Goal: Transaction & Acquisition: Download file/media

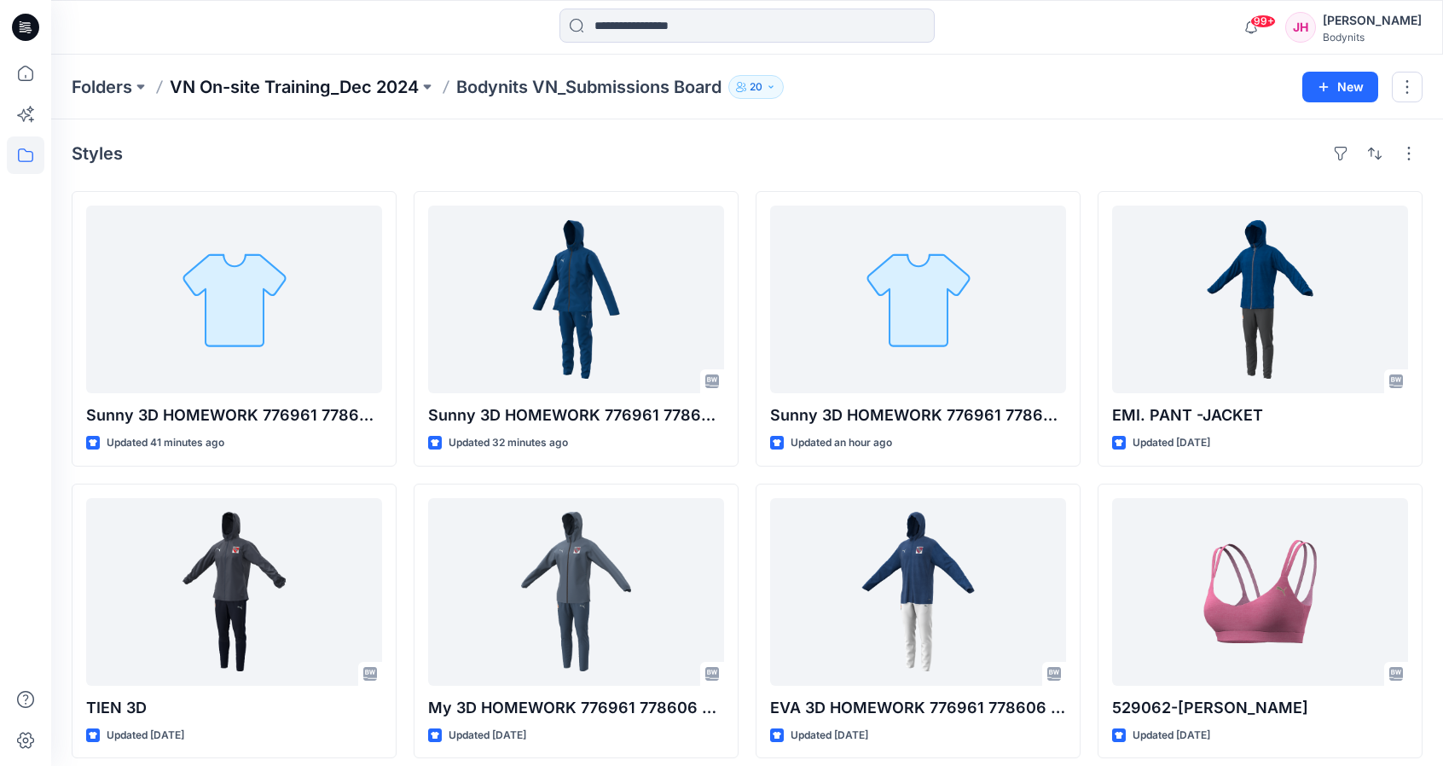
click at [322, 92] on p "VN On-site Training_Dec 2024" at bounding box center [294, 87] width 249 height 24
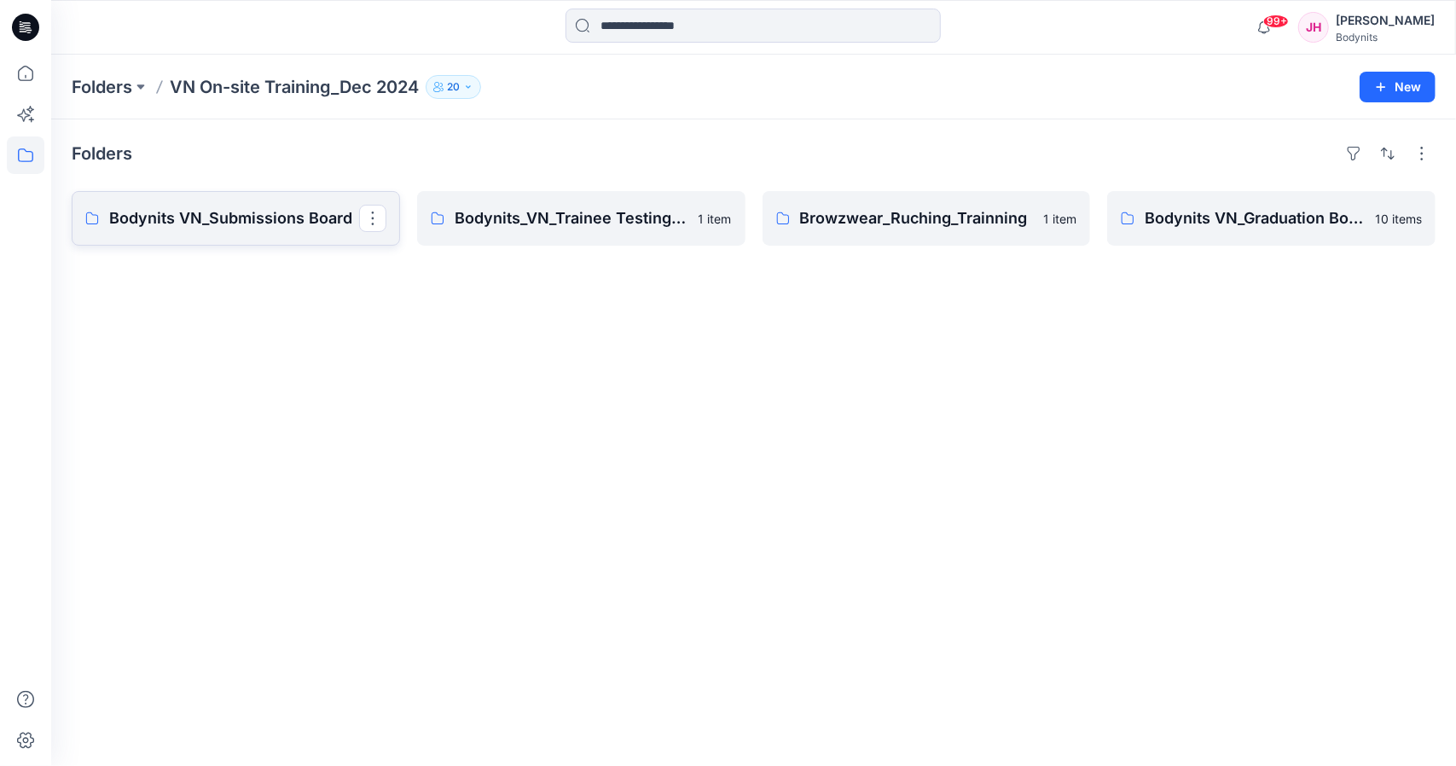
click at [293, 214] on p "Bodynits VN_Submissions Board" at bounding box center [234, 218] width 250 height 24
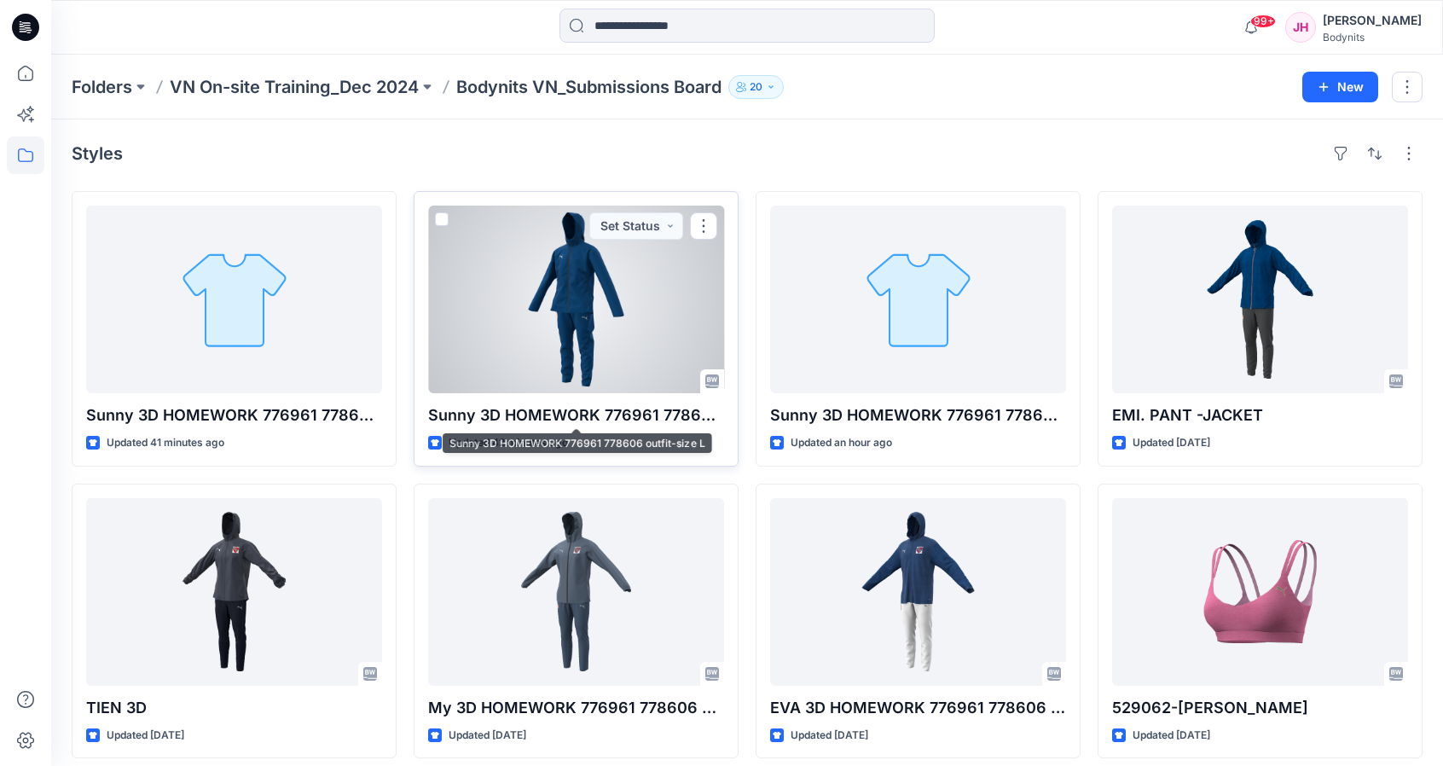
click at [620, 407] on p "Sunny 3D HOMEWORK 776961 778606 outfit-size L" at bounding box center [576, 415] width 296 height 24
click at [607, 311] on div at bounding box center [576, 300] width 296 height 188
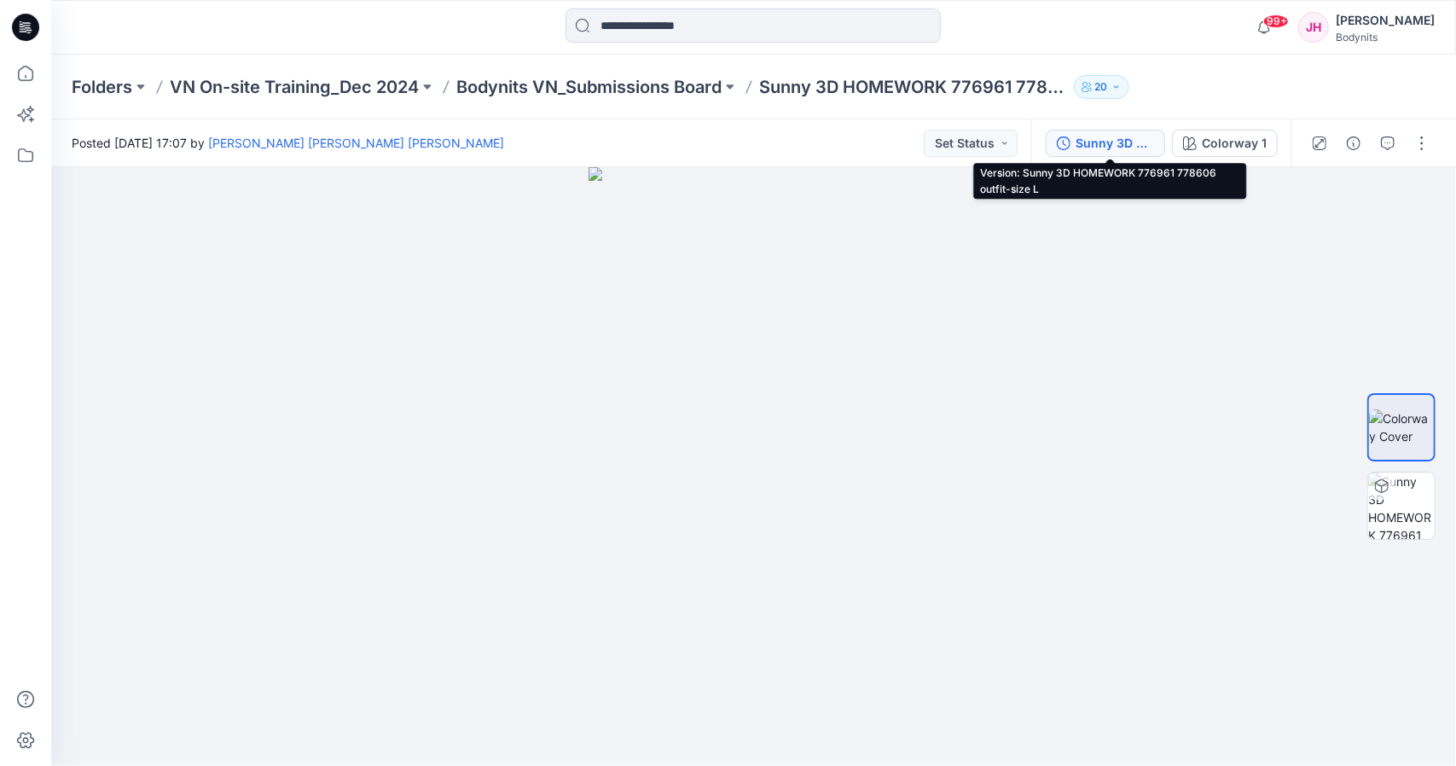
click at [1128, 144] on div "Sunny 3D HOMEWORK 776961 778606 outfit-size L" at bounding box center [1114, 143] width 78 height 19
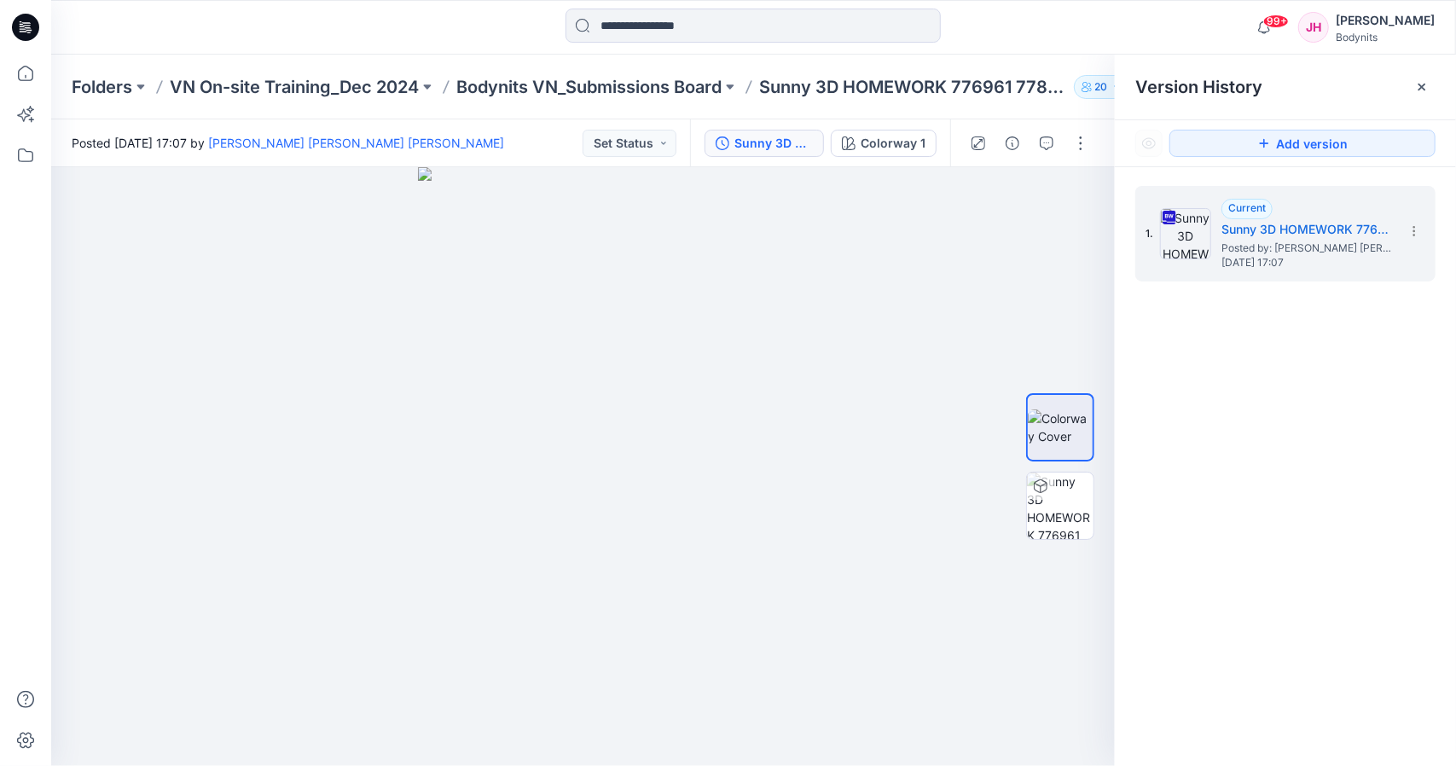
click at [1257, 373] on div "1. Current Sunny 3D HOMEWORK 776961 778606 outfit-size L Posted by: [PERSON_NAM…" at bounding box center [1285, 478] width 341 height 623
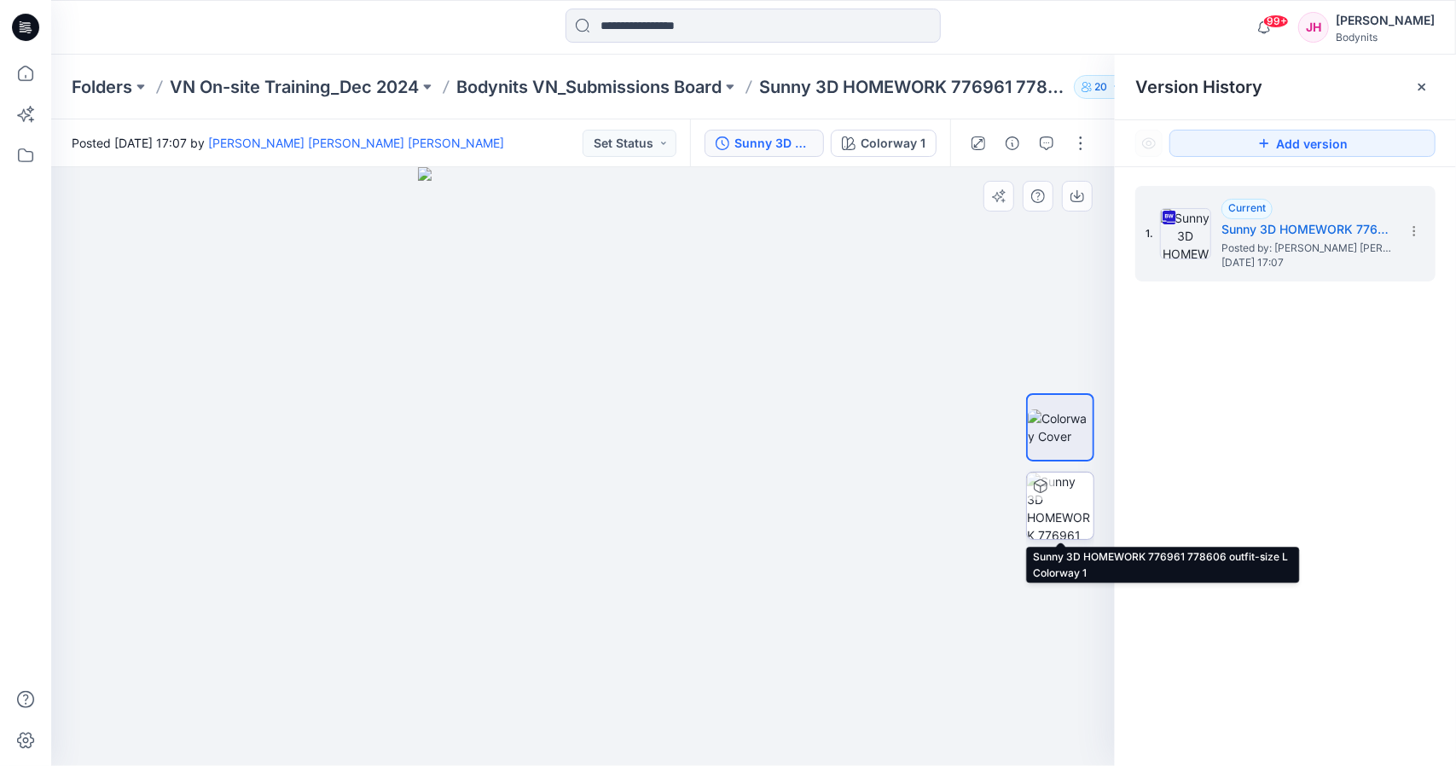
click at [1069, 503] on img at bounding box center [1060, 505] width 67 height 67
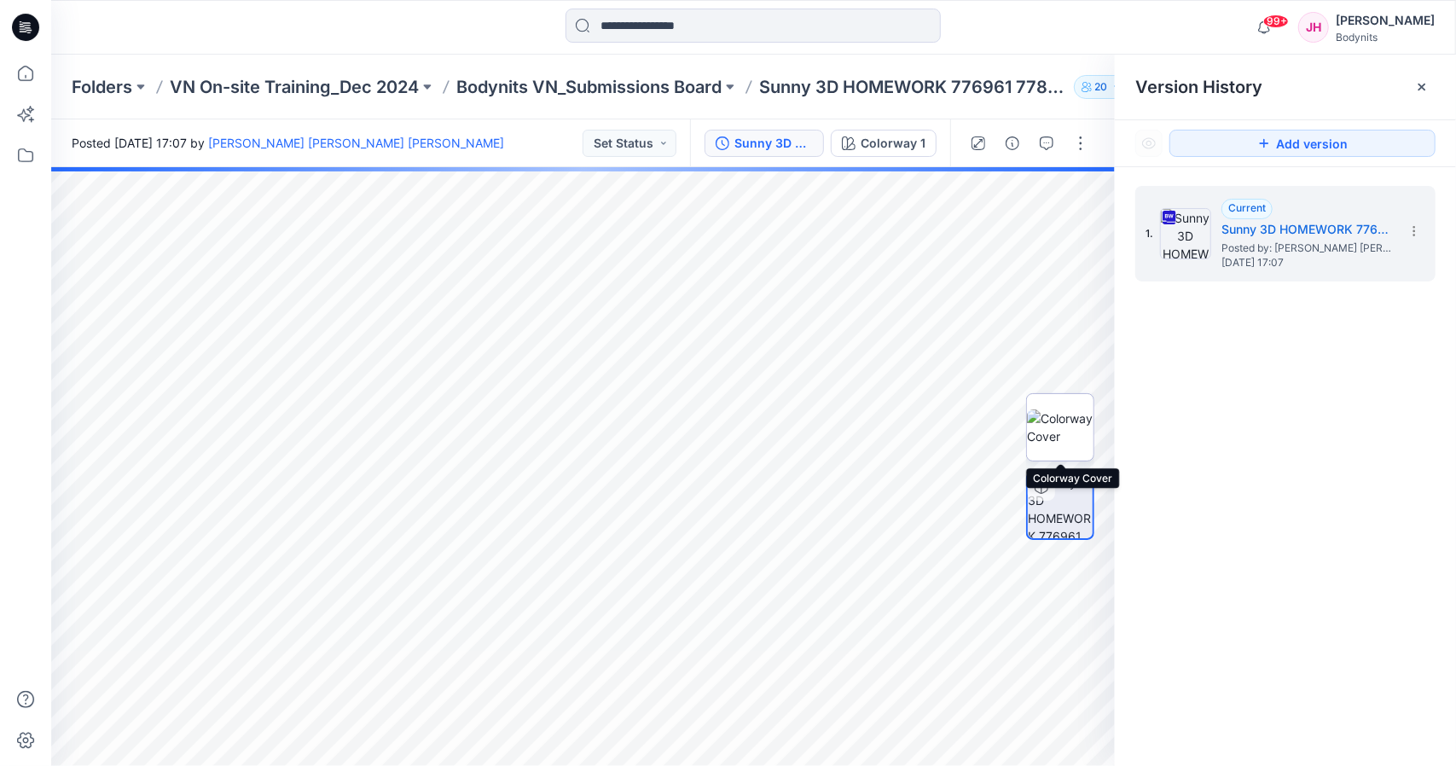
click at [1044, 429] on img at bounding box center [1060, 427] width 67 height 36
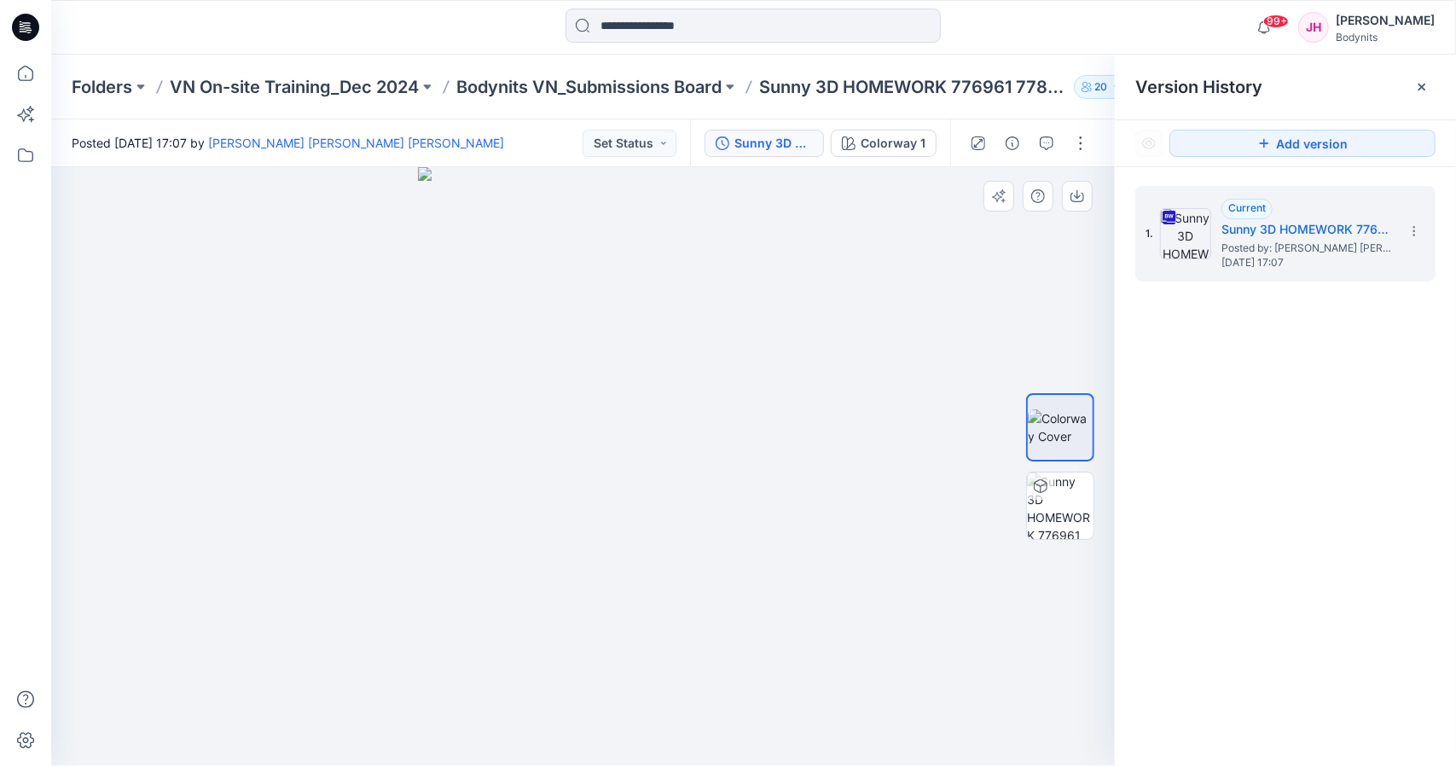
drag, startPoint x: 576, startPoint y: 385, endPoint x: 358, endPoint y: 466, distance: 232.8
click at [445, 407] on img at bounding box center [583, 466] width 331 height 599
drag, startPoint x: 382, startPoint y: 552, endPoint x: 780, endPoint y: 547, distance: 398.3
click at [780, 547] on div at bounding box center [582, 466] width 1063 height 599
click at [776, 545] on div at bounding box center [582, 466] width 1063 height 599
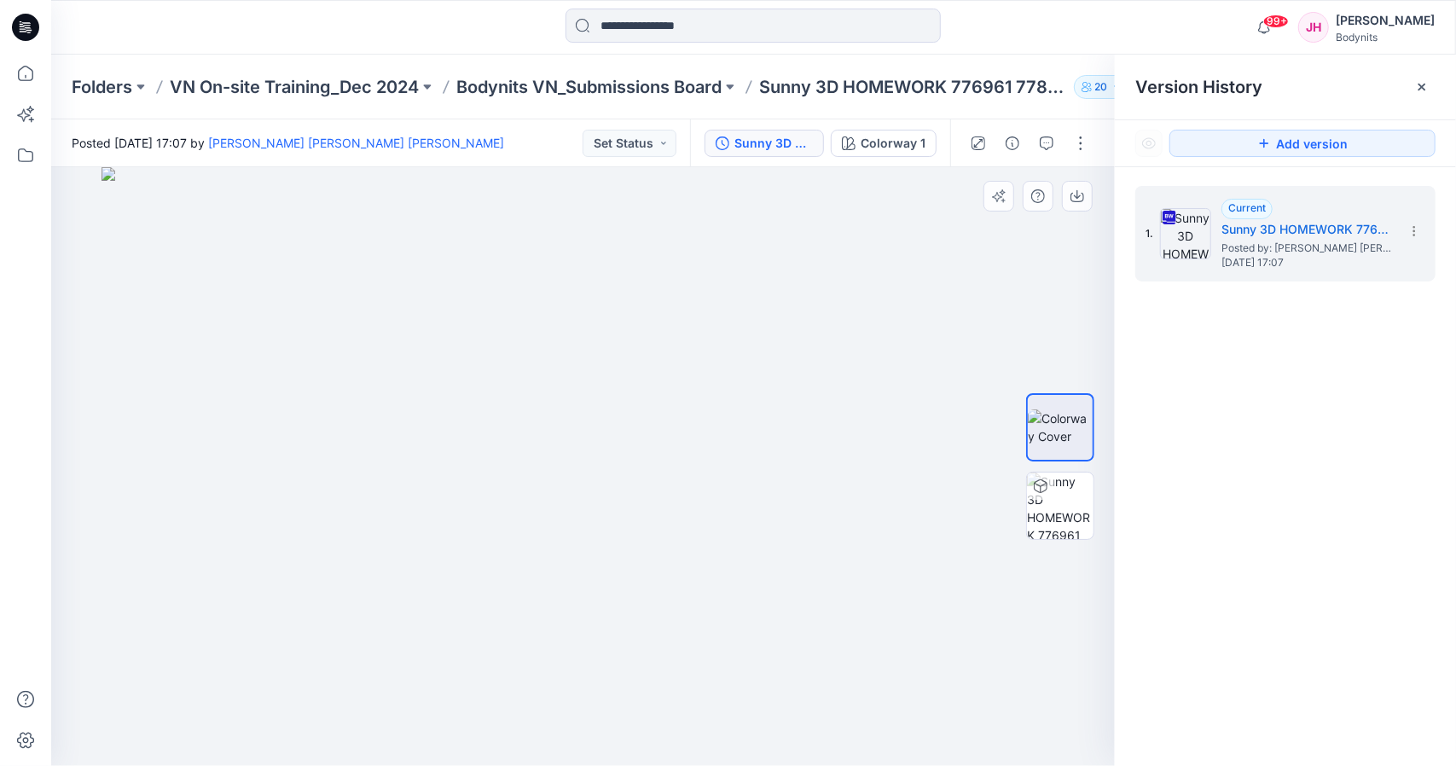
drag, startPoint x: 511, startPoint y: 472, endPoint x: 663, endPoint y: 473, distance: 151.8
click at [663, 473] on img at bounding box center [583, 466] width 964 height 599
drag, startPoint x: 657, startPoint y: 470, endPoint x: 362, endPoint y: 492, distance: 295.9
click at [479, 491] on img at bounding box center [583, 466] width 964 height 599
drag, startPoint x: 316, startPoint y: 490, endPoint x: 566, endPoint y: 552, distance: 258.1
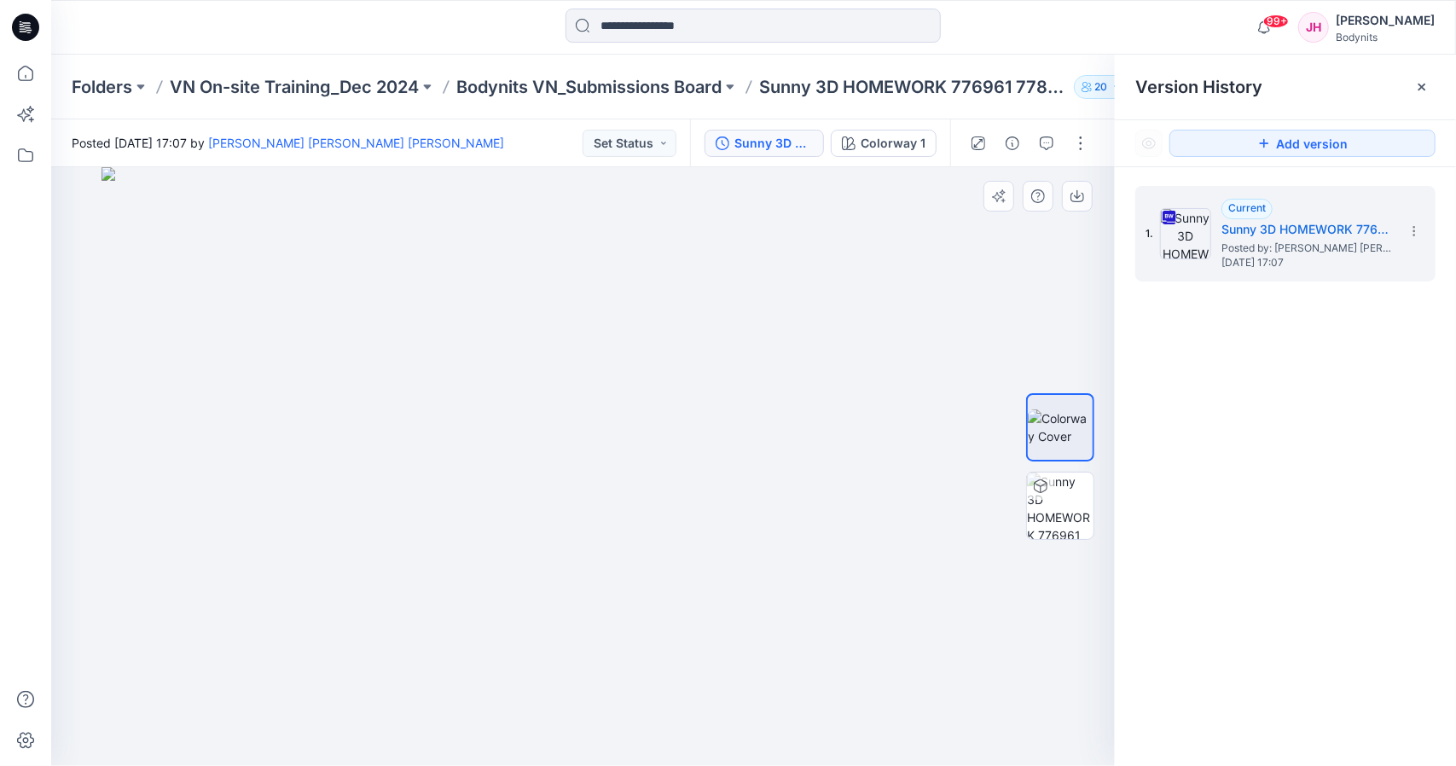
click at [562, 550] on img at bounding box center [583, 466] width 964 height 599
click at [669, 521] on img at bounding box center [583, 466] width 331 height 599
click at [750, 86] on icon at bounding box center [749, 87] width 14 height 14
click at [1415, 231] on icon at bounding box center [1414, 231] width 14 height 14
click at [1358, 265] on span "Download Source BW File" at bounding box center [1327, 264] width 142 height 20
